Goal: Task Accomplishment & Management: Use online tool/utility

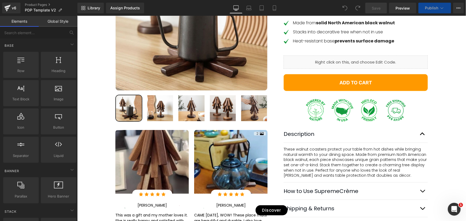
click at [361, 68] on div "Liquid" at bounding box center [356, 61] width 144 height 13
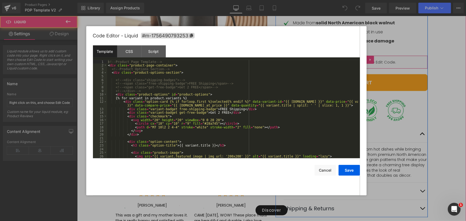
click at [361, 69] on div "Liquid" at bounding box center [356, 61] width 144 height 13
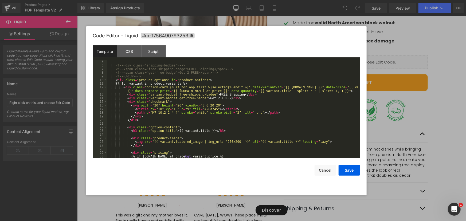
scroll to position [58, 0]
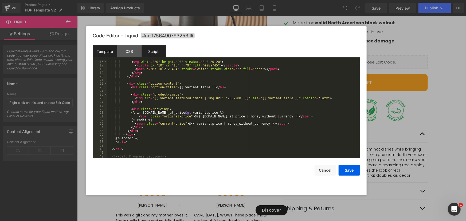
click at [157, 50] on div "Script" at bounding box center [154, 51] width 24 height 12
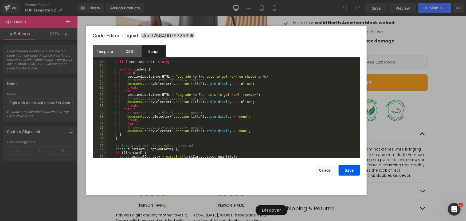
scroll to position [262, 0]
click at [243, 117] on div "function updateLabel ( index ) { if ( ! sectionLabel ) return ; switch ( index …" at bounding box center [232, 110] width 251 height 106
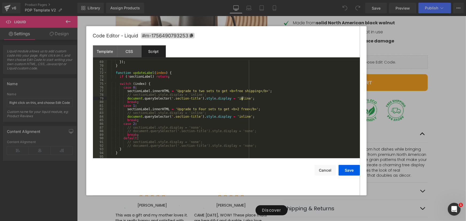
click at [244, 97] on div "} }) ; } function updateLabel ( index ) { if ( ! sectionLabel ) return ; switch…" at bounding box center [232, 110] width 251 height 106
click at [244, 117] on div "} }) ; } function updateLabel ( index ) { if ( ! sectionLabel ) return ; switch…" at bounding box center [232, 110] width 251 height 106
click at [213, 125] on div "} }) ; } function updateLabel ( index ) { if ( ! sectionLabel ) return ; switch…" at bounding box center [232, 110] width 251 height 106
paste textarea
click at [174, 142] on div "} }) ; } function updateLabel ( index ) { if ( ! sectionLabel ) return ; switch…" at bounding box center [232, 110] width 251 height 106
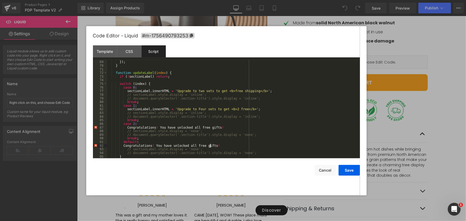
click at [125, 91] on div "} }) ; } function updateLabel ( index ) { if ( ! sectionLabel ) return ; switch…" at bounding box center [232, 110] width 251 height 106
click at [172, 90] on div "} }) ; } function updateLabel ( index ) { if ( ! sectionLabel ) return ; switch…" at bounding box center [232, 110] width 251 height 106
click at [126, 127] on div "} }) ; } function updateLabel ( index ) { if ( ! sectionLabel ) return ; switch…" at bounding box center [232, 110] width 251 height 106
click at [121, 145] on div "} }) ; } function updateLabel ( index ) { if ( ! sectionLabel ) return ; switch…" at bounding box center [232, 110] width 251 height 106
click at [254, 91] on div "} }) ; } function updateLabel ( index ) { if ( ! sectionLabel ) return ; switch…" at bounding box center [232, 110] width 251 height 106
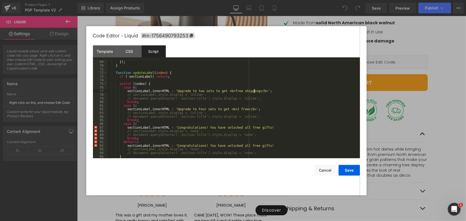
click at [258, 91] on div "} }) ; } function updateLabel ( index ) { if ( ! sectionLabel ) return ; switch…" at bounding box center [232, 110] width 251 height 106
click at [263, 126] on div "} }) ; } function updateLabel ( index ) { if ( ! sectionLabel ) return ; switch…" at bounding box center [232, 110] width 251 height 106
click at [263, 146] on div "} }) ; } function updateLabel ( index ) { if ( ! sectionLabel ) return ; switch…" at bounding box center [232, 110] width 251 height 106
click at [357, 171] on button "Save" at bounding box center [349, 170] width 21 height 11
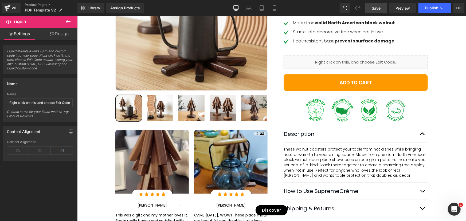
click at [375, 9] on span "Save" at bounding box center [376, 8] width 9 height 6
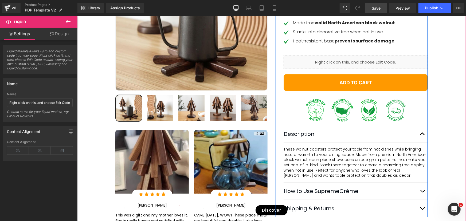
click at [358, 69] on div "Liquid" at bounding box center [356, 61] width 144 height 13
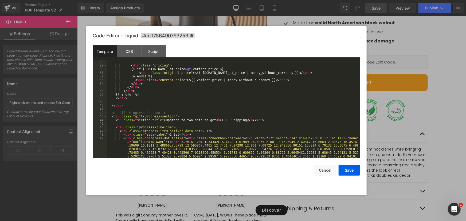
scroll to position [102, 0]
click at [151, 52] on div "Script" at bounding box center [154, 51] width 24 height 12
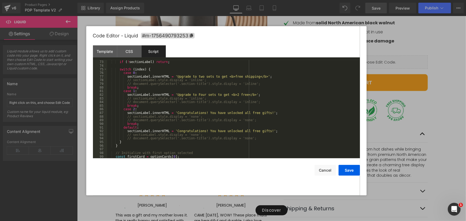
scroll to position [262, 0]
click at [142, 133] on div "function updateLabel ( index ) { if ( ! sectionLabel ) return ; switch ( index …" at bounding box center [232, 110] width 251 height 106
click at [158, 131] on div "function updateLabel ( index ) { if ( ! sectionLabel ) return ; switch ( index …" at bounding box center [232, 110] width 251 height 106
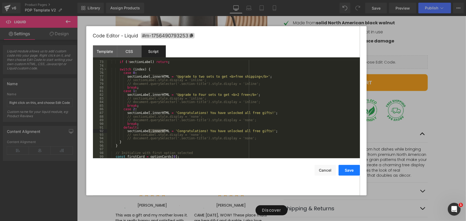
click at [355, 172] on button "Save" at bounding box center [349, 170] width 21 height 11
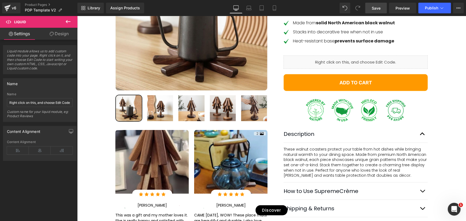
drag, startPoint x: 375, startPoint y: 8, endPoint x: 290, endPoint y: 60, distance: 99.3
click at [375, 8] on span "Save" at bounding box center [376, 8] width 9 height 6
click at [401, 9] on span "Preview" at bounding box center [403, 8] width 14 height 6
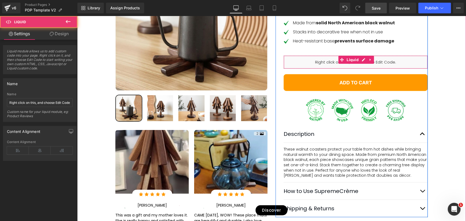
click at [354, 69] on div "Liquid" at bounding box center [356, 61] width 144 height 13
click at [361, 68] on div "Liquid" at bounding box center [356, 61] width 144 height 13
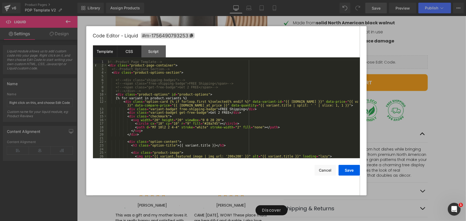
click at [136, 53] on div "CSS" at bounding box center [129, 51] width 24 height 12
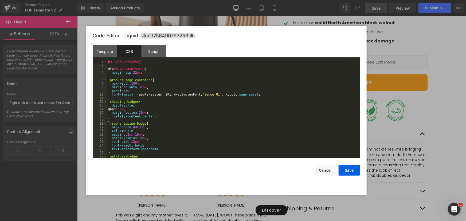
click at [225, 128] on div "#m-1756490793253 { } div #m-1756490793253 { margin-top : 32 px ; } .product-pag…" at bounding box center [232, 113] width 251 height 106
paste textarea
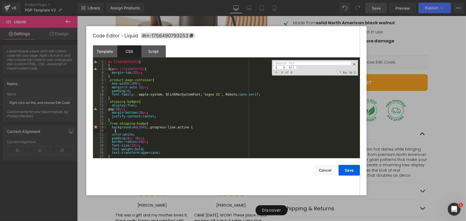
click at [190, 130] on div "#m-1756490793253 { } div #m-1756490793253 { margin-top : 32 px ; } .product-pag…" at bounding box center [232, 113] width 251 height 106
click at [307, 66] on div "All" at bounding box center [312, 65] width 78 height 9
paste input ".progress-line.active {"
type input ".progress-line.active {"
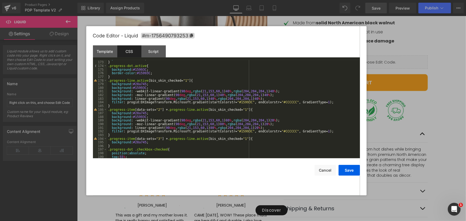
scroll to position [626, 0]
click at [144, 80] on div "position : relative ; } .progress-dot.active { background : #15993C ; border-co…" at bounding box center [232, 110] width 251 height 106
click at [202, 109] on div "position : relative ; } .progress-dot.active { background : #15993C ; border-co…" at bounding box center [232, 110] width 251 height 106
drag, startPoint x: 200, startPoint y: 110, endPoint x: 230, endPoint y: 146, distance: 47.0
click at [201, 110] on div "position : relative ; } .progress-dot.active { background : #15993C ; border-co…" at bounding box center [232, 110] width 251 height 106
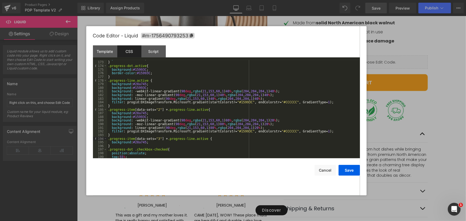
click at [200, 110] on div "position : relative ; } .progress-dot.active { background : #15993C ; border-co…" at bounding box center [232, 110] width 251 height 106
click at [347, 171] on button "Save" at bounding box center [349, 170] width 21 height 11
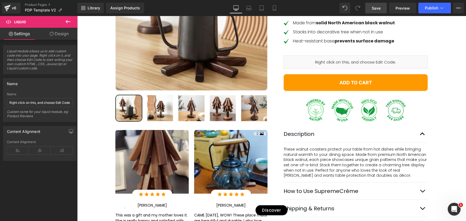
click at [380, 8] on span "Save" at bounding box center [376, 8] width 9 height 6
drag, startPoint x: 379, startPoint y: 6, endPoint x: 289, endPoint y: 62, distance: 105.7
click at [379, 6] on span "Save" at bounding box center [376, 8] width 9 height 6
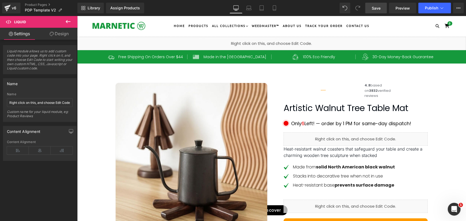
scroll to position [0, 0]
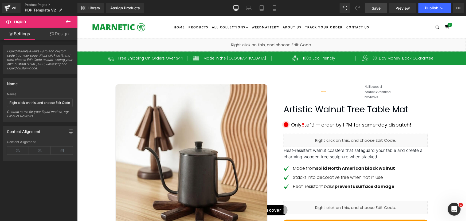
click at [271, 43] on div "Liquid" at bounding box center [271, 44] width 389 height 13
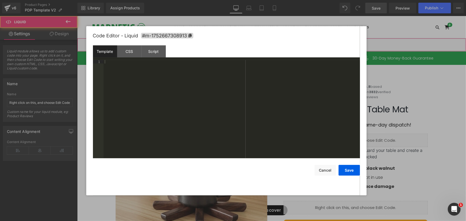
click at [278, 43] on div "Liquid" at bounding box center [271, 44] width 389 height 13
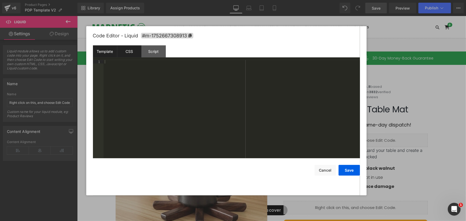
click at [134, 53] on div "CSS" at bounding box center [129, 51] width 24 height 12
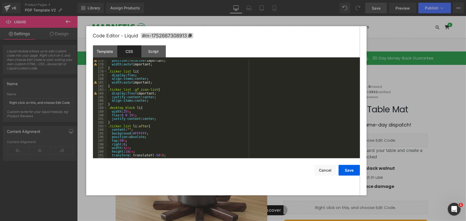
scroll to position [635, 0]
drag, startPoint x: 327, startPoint y: 164, endPoint x: 326, endPoint y: 169, distance: 5.8
click at [327, 165] on div "Save Cancel" at bounding box center [226, 167] width 267 height 17
click at [326, 170] on button "Cancel" at bounding box center [325, 170] width 21 height 11
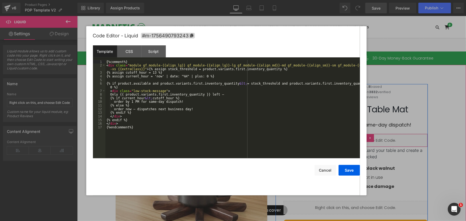
click at [360, 147] on div "Liquid" at bounding box center [356, 140] width 144 height 13
click at [129, 54] on div "CSS" at bounding box center [129, 51] width 24 height 12
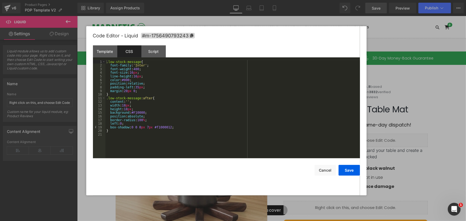
drag, startPoint x: 383, startPoint y: 143, endPoint x: 306, endPoint y: 127, distance: 78.8
click at [383, 143] on div at bounding box center [233, 110] width 466 height 221
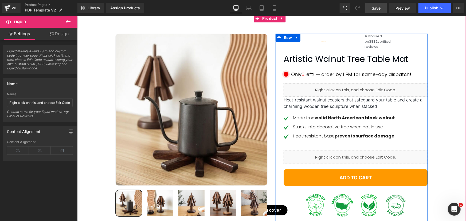
scroll to position [121, 0]
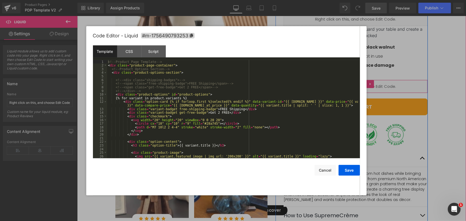
click at [358, 93] on div "Liquid" at bounding box center [356, 86] width 144 height 13
click at [132, 57] on div "CSS" at bounding box center [129, 51] width 24 height 12
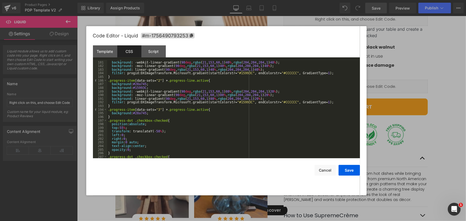
scroll to position [597, 0]
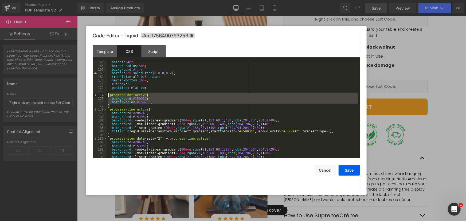
drag, startPoint x: 115, startPoint y: 107, endPoint x: 108, endPoint y: 97, distance: 12.8
click at [108, 97] on div "width : 34 px ; height : 34 px ; border-radius : 50 % ; background : #fff ; bor…" at bounding box center [232, 110] width 251 height 106
click at [348, 168] on button "Save" at bounding box center [349, 170] width 21 height 11
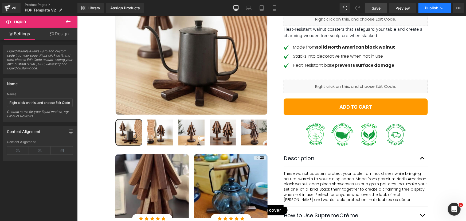
click at [443, 8] on icon at bounding box center [442, 7] width 5 height 5
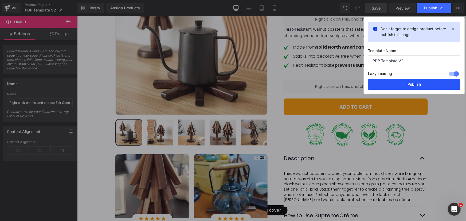
click at [442, 84] on button "Publish" at bounding box center [414, 84] width 92 height 11
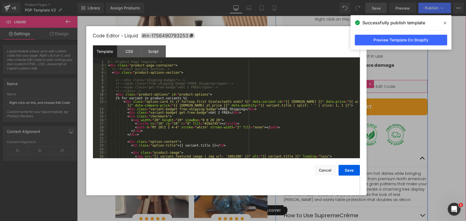
click at [362, 93] on div "Liquid" at bounding box center [356, 86] width 144 height 13
click at [132, 54] on div "CSS" at bounding box center [129, 51] width 24 height 12
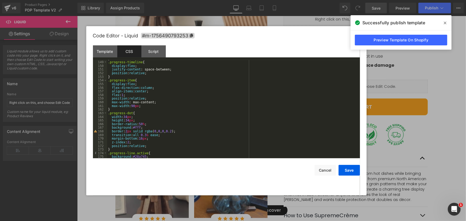
scroll to position [568, 0]
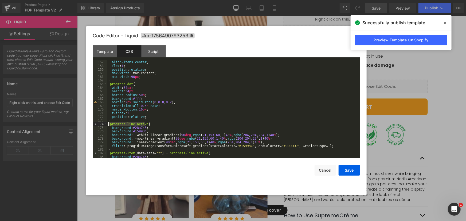
drag, startPoint x: 145, startPoint y: 125, endPoint x: 108, endPoint y: 125, distance: 36.9
click at [108, 125] on div "flex-direction : column ; align-items : center ; flex : 1 ; position : relative…" at bounding box center [232, 110] width 251 height 106
click at [180, 121] on div "flex-direction : column ; align-items : center ; flex : 1 ; position : relative…" at bounding box center [232, 110] width 251 height 106
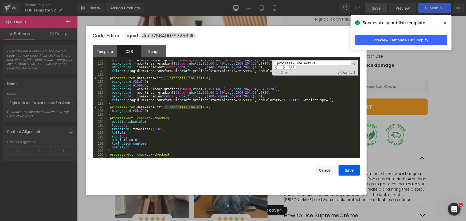
scroll to position [753, 0]
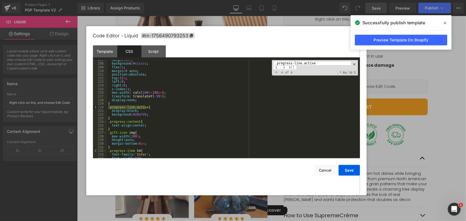
type input ".progress-line.active"
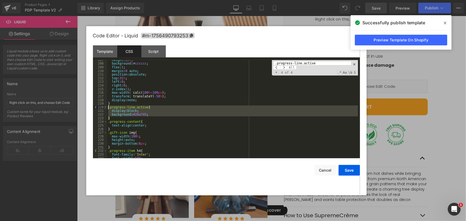
drag, startPoint x: 114, startPoint y: 119, endPoint x: 106, endPoint y: 108, distance: 13.3
click at [106, 108] on pre "207 208 209 210 211 212 213 214 215 216 217 218 219 220 221 222 223 224 225 226…" at bounding box center [226, 109] width 267 height 98
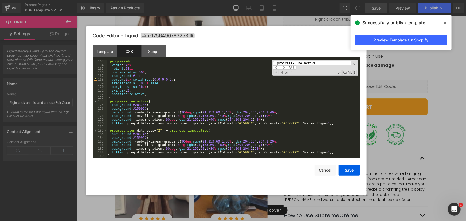
scroll to position [620, 0]
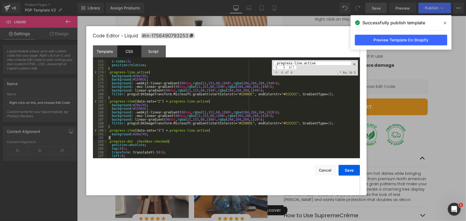
click at [146, 137] on div "z-index : 2 ; position : relative ; } .progress-line.active { background : #28a…" at bounding box center [232, 113] width 251 height 106
click at [345, 171] on button "Save" at bounding box center [349, 170] width 21 height 11
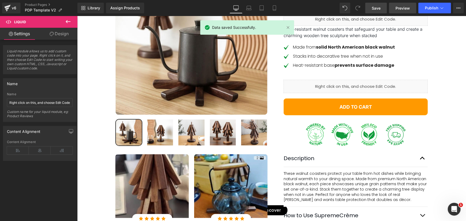
click at [406, 7] on span "Preview" at bounding box center [403, 8] width 14 height 6
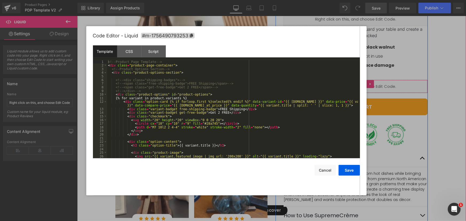
click at [360, 93] on div "Liquid" at bounding box center [356, 86] width 144 height 13
click at [128, 54] on div "CSS" at bounding box center [129, 51] width 24 height 12
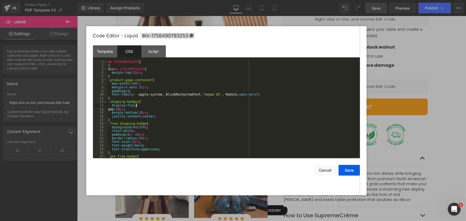
click at [244, 106] on div "#m-1756490793253 { } div #m-1756490793253 { margin-top : 32 px ; } .product-pag…" at bounding box center [232, 113] width 251 height 106
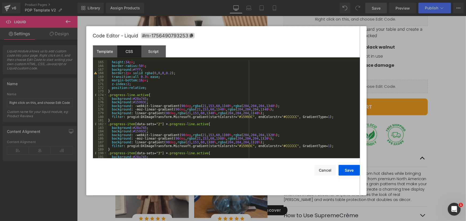
scroll to position [568, 0]
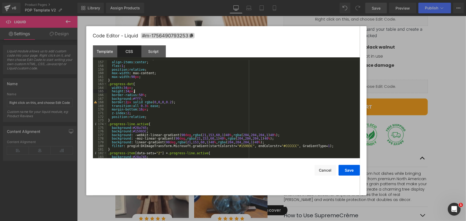
click at [206, 90] on div "flex-direction : column ; align-items : center ; flex : 1 ; position : relative…" at bounding box center [232, 110] width 251 height 106
drag, startPoint x: 145, startPoint y: 125, endPoint x: 108, endPoint y: 125, distance: 37.2
click at [108, 125] on div "flex-direction : column ; align-items : center ; flex : 1 ; position : relative…" at bounding box center [232, 110] width 251 height 106
click at [200, 118] on div "flex-direction : column ; align-items : center ; flex : 1 ; position : relative…" at bounding box center [232, 110] width 251 height 106
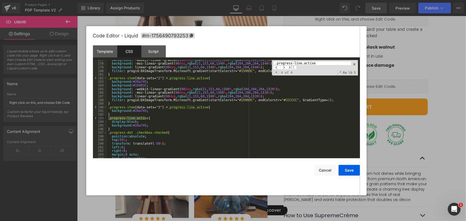
scroll to position [581, 0]
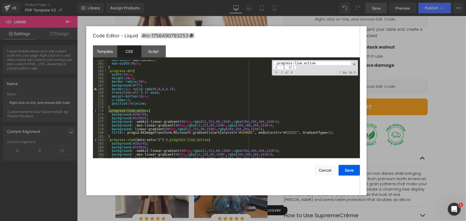
type input ".progress-line.active"
click at [150, 107] on div "max-width : max-content; max-width : 90 px ; } .progress-dot { width : 34 px ; …" at bounding box center [232, 111] width 251 height 106
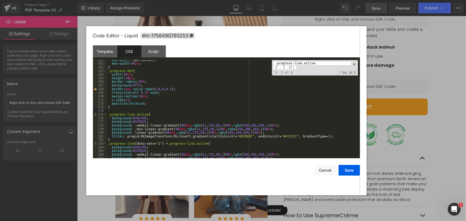
paste textarea
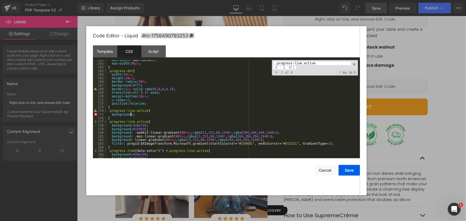
paste textarea
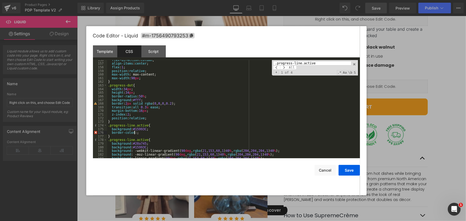
scroll to position [567, 0]
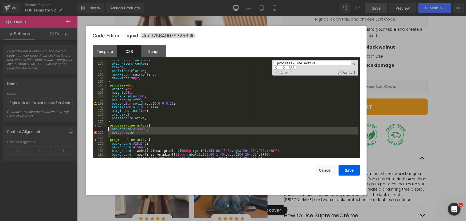
drag, startPoint x: 110, startPoint y: 136, endPoint x: 108, endPoint y: 128, distance: 8.6
click at [108, 128] on div "flex-direction : column ; align-items : center ; flex : 1 ; position : relative…" at bounding box center [232, 111] width 251 height 106
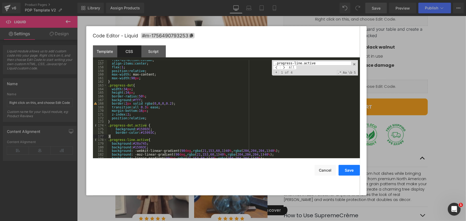
click at [353, 172] on button "Save" at bounding box center [349, 170] width 21 height 11
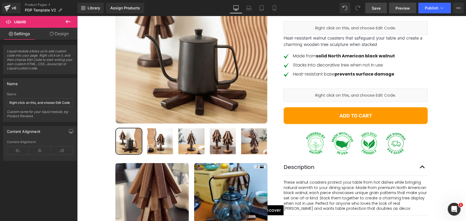
scroll to position [109, 0]
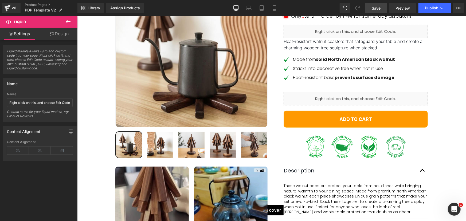
click at [378, 6] on span "Save" at bounding box center [376, 8] width 9 height 6
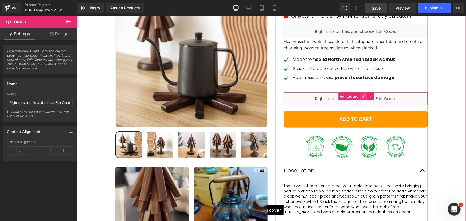
click at [359, 105] on div "Liquid" at bounding box center [356, 98] width 144 height 13
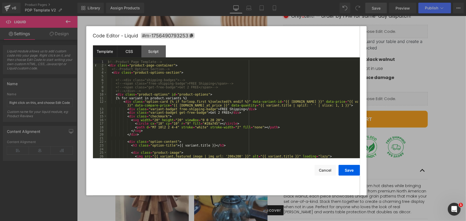
click at [128, 53] on div "CSS" at bounding box center [129, 51] width 24 height 12
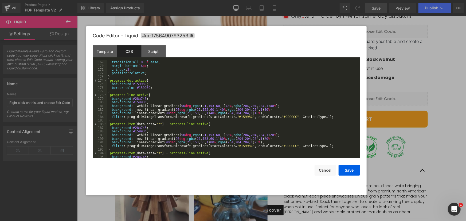
scroll to position [685, 0]
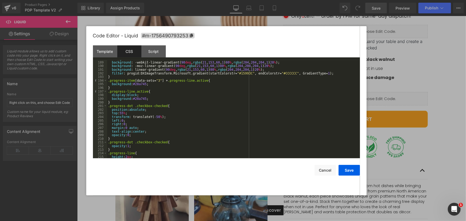
click at [155, 98] on div "background : #15993C ; background : -webkit-linear-gradient( 90 deg , rgba ( 21…" at bounding box center [232, 110] width 251 height 106
click at [351, 169] on button "Save" at bounding box center [349, 170] width 21 height 11
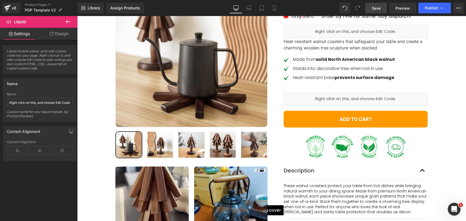
click at [380, 9] on span "Save" at bounding box center [376, 8] width 9 height 6
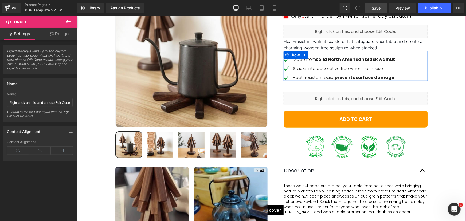
scroll to position [12, 0]
